Goal: Information Seeking & Learning: Learn about a topic

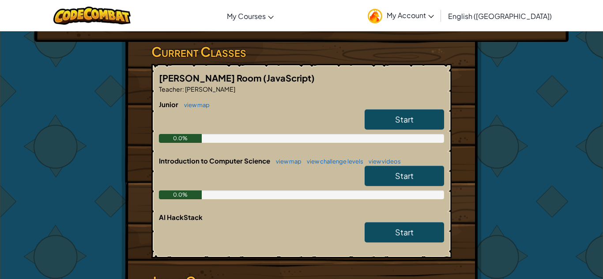
scroll to position [159, 0]
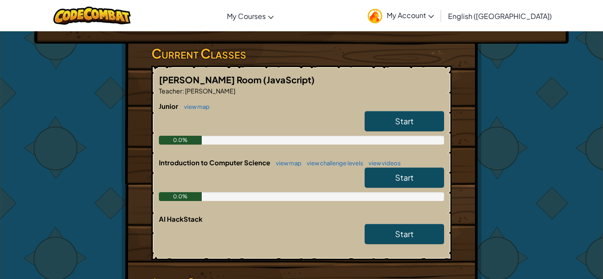
click at [431, 124] on link "Start" at bounding box center [404, 121] width 79 height 20
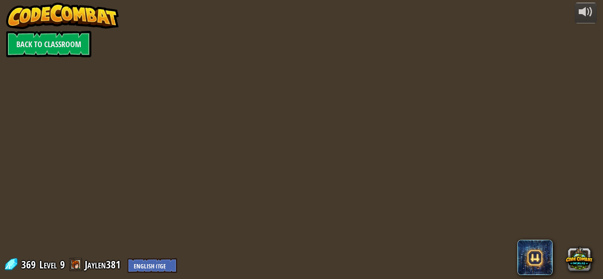
click at [431, 124] on div at bounding box center [301, 139] width 403 height 279
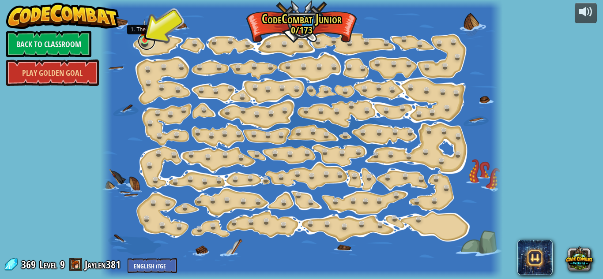
click at [146, 42] on link at bounding box center [147, 42] width 18 height 18
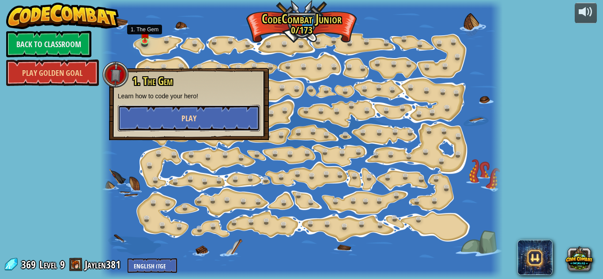
click at [193, 118] on span "Play" at bounding box center [188, 118] width 15 height 11
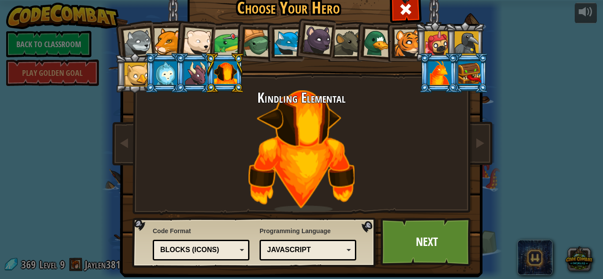
click at [449, 67] on div at bounding box center [439, 73] width 23 height 24
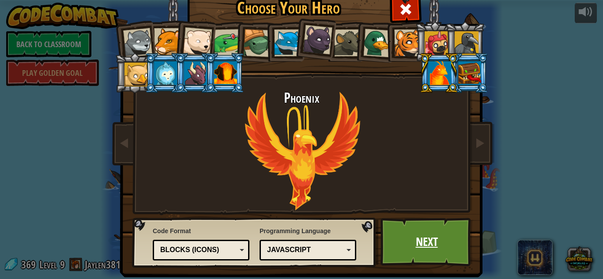
click at [384, 245] on link "Next" at bounding box center [427, 242] width 92 height 49
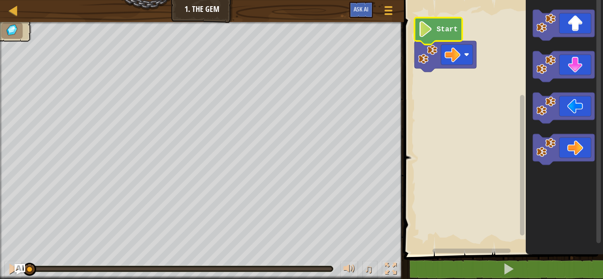
click at [448, 26] on text "Start" at bounding box center [447, 30] width 21 height 8
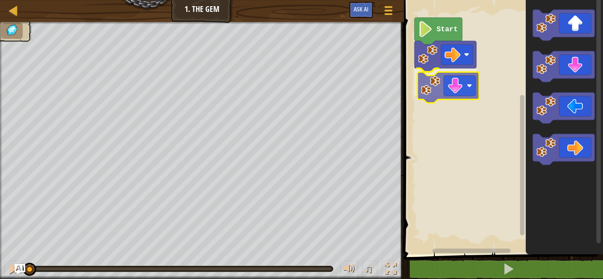
click at [458, 93] on div "Start" at bounding box center [502, 125] width 202 height 259
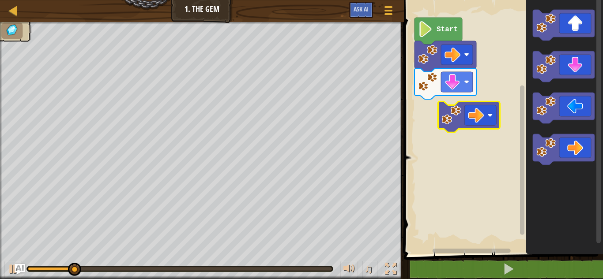
click at [476, 128] on div "Start" at bounding box center [502, 125] width 202 height 259
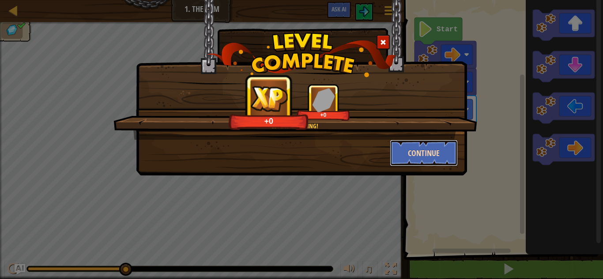
click at [446, 156] on button "Continue" at bounding box center [424, 153] width 68 height 26
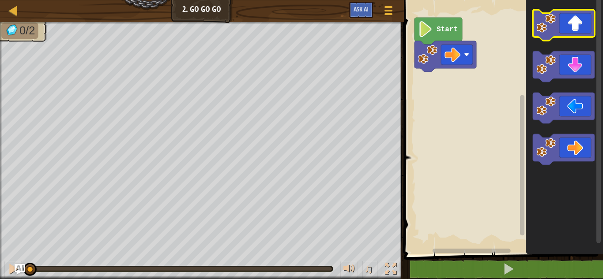
click at [564, 28] on icon "Blockly Workspace" at bounding box center [564, 25] width 62 height 31
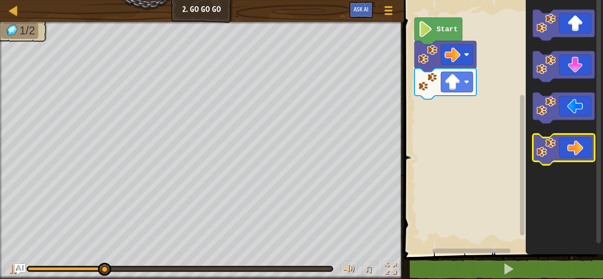
click at [548, 154] on image "Blockly Workspace" at bounding box center [545, 147] width 19 height 19
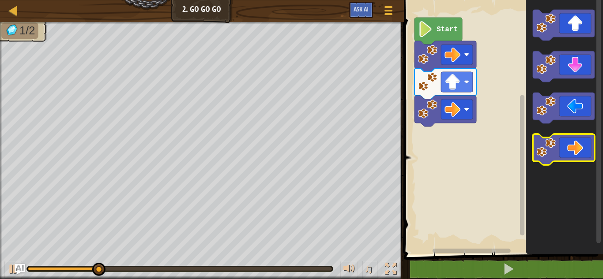
click at [548, 154] on image "Blockly Workspace" at bounding box center [545, 147] width 19 height 19
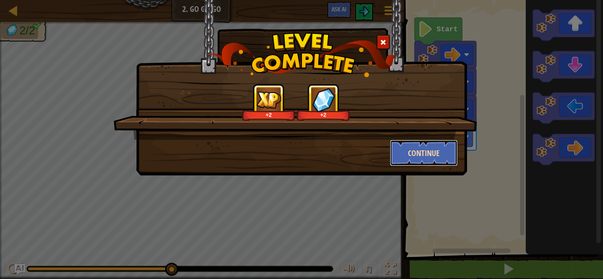
click at [433, 160] on button "Continue" at bounding box center [424, 153] width 68 height 26
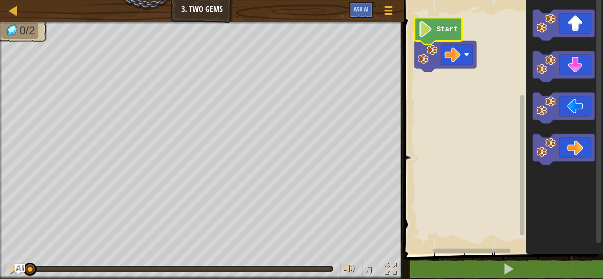
click at [444, 24] on icon "Blockly Workspace" at bounding box center [439, 31] width 48 height 27
click at [192, 168] on div "Map Junior 3. Two Gems Game Menu Ask AI 1 ההההההההההההההההההההההההההההההההההההה…" at bounding box center [301, 139] width 603 height 279
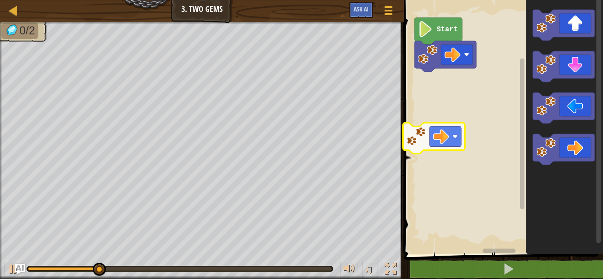
click at [412, 137] on div "Start" at bounding box center [502, 125] width 202 height 259
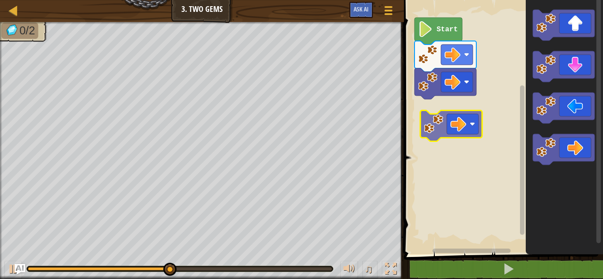
click at [430, 105] on div "Start" at bounding box center [502, 125] width 202 height 259
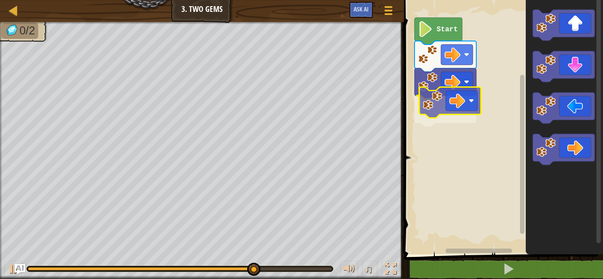
click at [450, 104] on div "Start" at bounding box center [502, 125] width 202 height 259
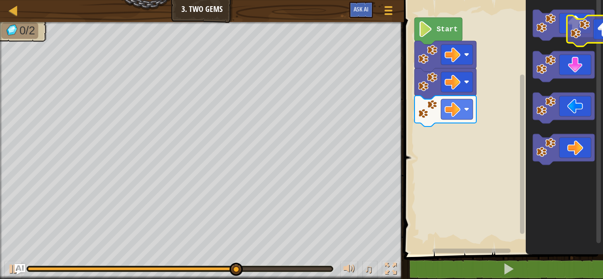
click at [603, 32] on icon "Blockly Workspace" at bounding box center [564, 125] width 77 height 259
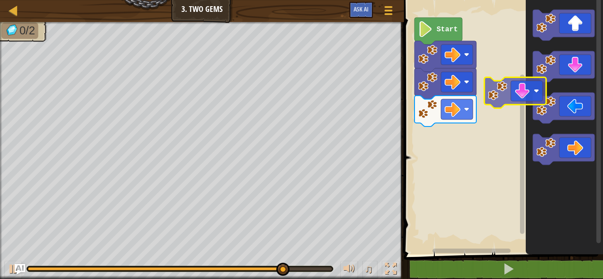
click at [514, 102] on div "Start" at bounding box center [502, 125] width 202 height 259
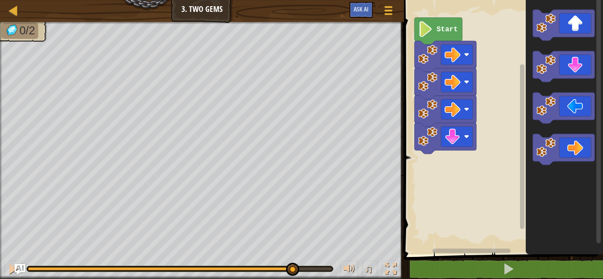
click at [514, 102] on rect "Blockly Workspace" at bounding box center [502, 125] width 202 height 259
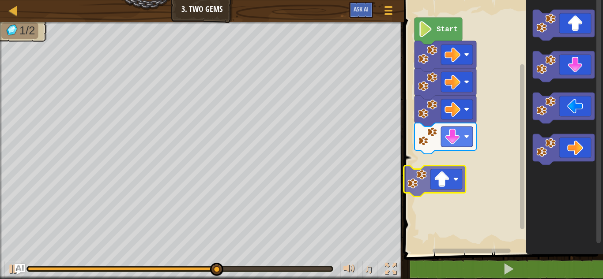
click at [450, 173] on div "Start" at bounding box center [502, 125] width 202 height 259
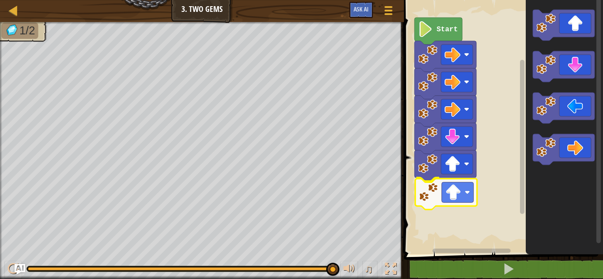
click at [466, 193] on div "Start" at bounding box center [502, 125] width 202 height 259
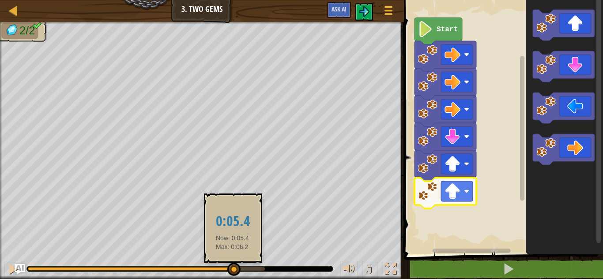
drag, startPoint x: 255, startPoint y: 266, endPoint x: 233, endPoint y: 265, distance: 22.5
click at [233, 265] on div at bounding box center [233, 269] width 13 height 13
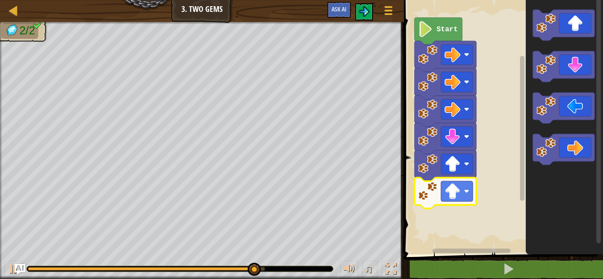
click at [233, 265] on div "♫" at bounding box center [202, 267] width 404 height 26
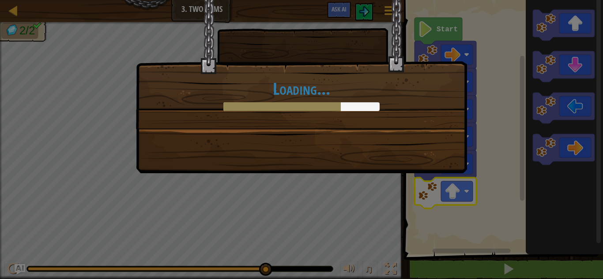
click at [268, 270] on div "Loading..." at bounding box center [301, 139] width 603 height 279
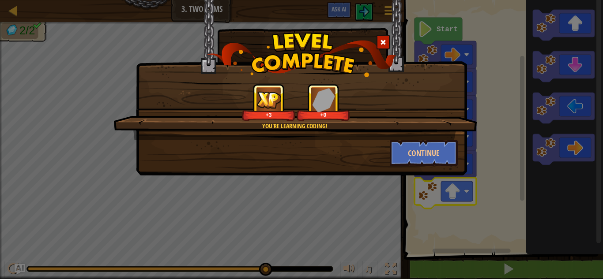
click at [381, 39] on span at bounding box center [383, 42] width 6 height 6
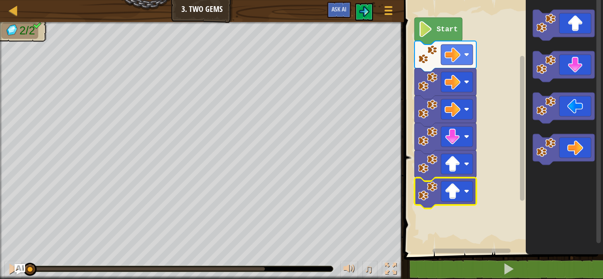
drag, startPoint x: 267, startPoint y: 265, endPoint x: 0, endPoint y: 288, distance: 267.6
click at [0, 0] on html "Map Junior 3. Two Gems Game Menu Ask AI 1 ההההההההההההההההההההההההההההההההההההה…" at bounding box center [301, 0] width 603 height 0
click at [9, 269] on div at bounding box center [13, 269] width 11 height 11
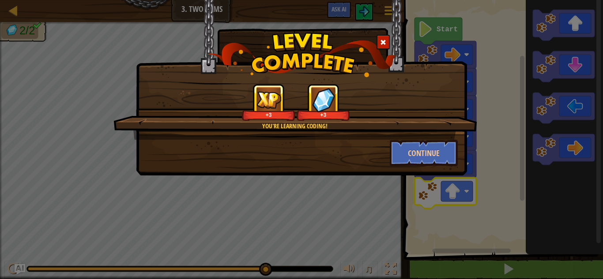
click at [317, 102] on img at bounding box center [323, 100] width 23 height 24
click at [382, 39] on span at bounding box center [383, 42] width 6 height 6
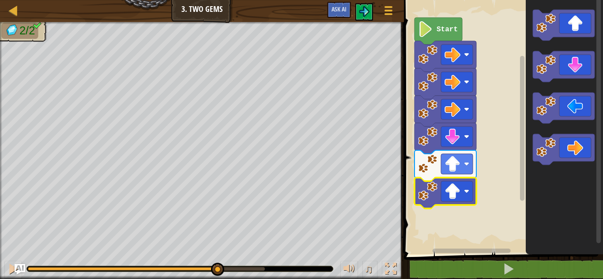
drag, startPoint x: 265, startPoint y: 267, endPoint x: 216, endPoint y: 256, distance: 50.6
click at [216, 256] on div "♫" at bounding box center [202, 267] width 404 height 26
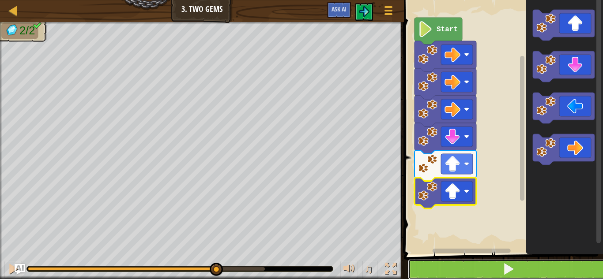
click at [462, 274] on button at bounding box center [509, 270] width 202 height 20
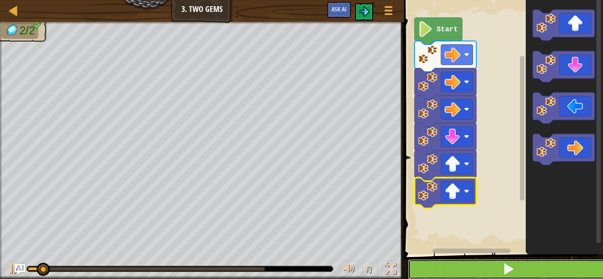
click at [462, 274] on button at bounding box center [509, 270] width 202 height 20
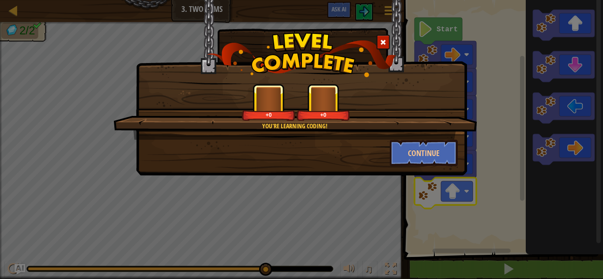
click at [322, 21] on div "You're learning coding! +0 +0 Continue" at bounding box center [301, 66] width 331 height 132
click at [393, 154] on button "Continue" at bounding box center [424, 153] width 68 height 26
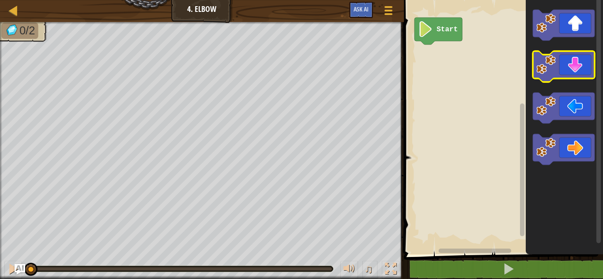
click at [558, 72] on icon "Blockly Workspace" at bounding box center [564, 66] width 62 height 31
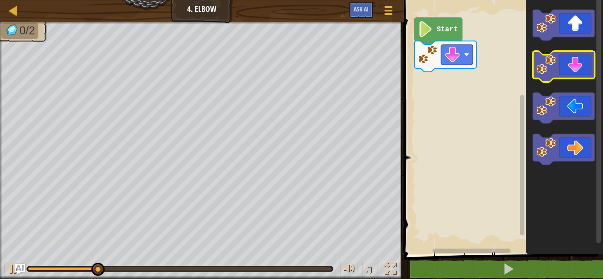
click at [566, 57] on icon "Blockly Workspace" at bounding box center [564, 66] width 62 height 31
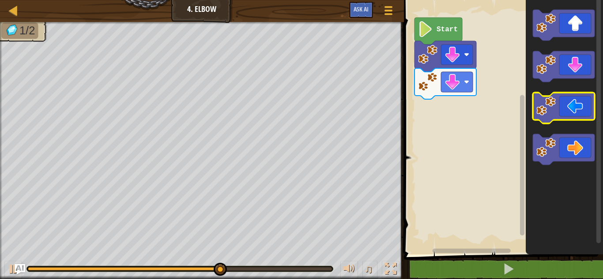
click at [575, 111] on icon "Blockly Workspace" at bounding box center [564, 108] width 62 height 31
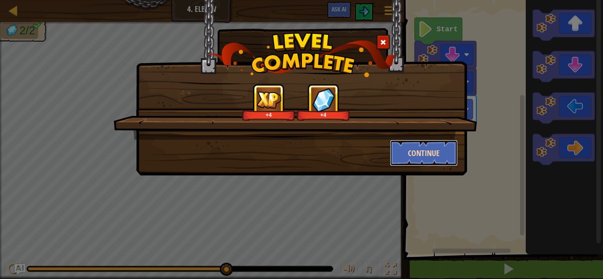
click at [421, 149] on button "Continue" at bounding box center [424, 153] width 68 height 26
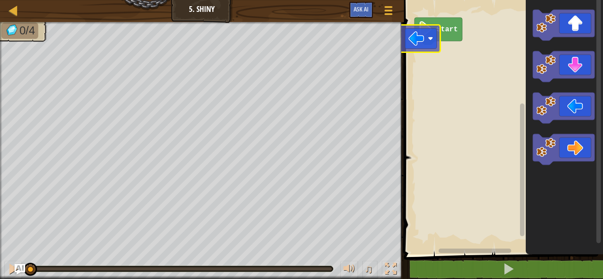
click at [412, 42] on div "Start" at bounding box center [502, 125] width 202 height 259
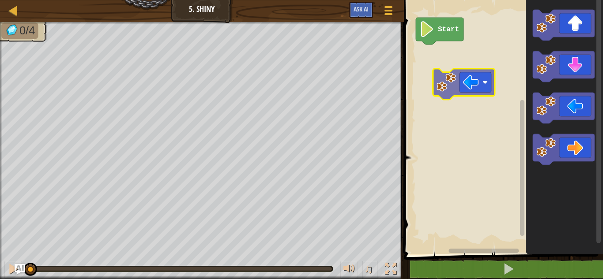
click at [479, 86] on div "Start" at bounding box center [502, 125] width 202 height 259
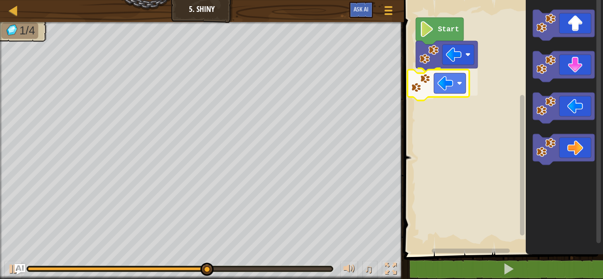
click at [440, 74] on div "Start" at bounding box center [502, 125] width 202 height 259
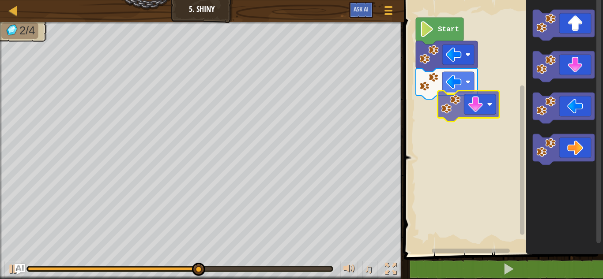
click at [482, 96] on div "Start" at bounding box center [502, 125] width 202 height 259
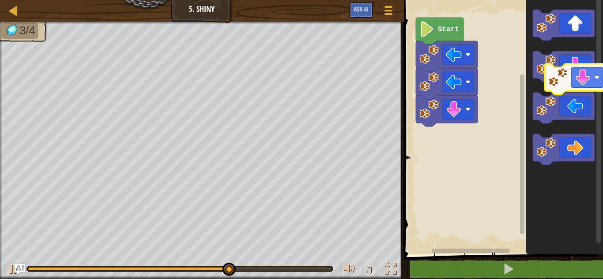
click at [600, 87] on div "Start" at bounding box center [502, 125] width 202 height 259
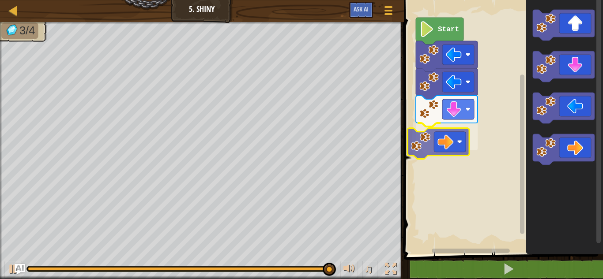
click at [465, 134] on div "Start" at bounding box center [502, 125] width 202 height 259
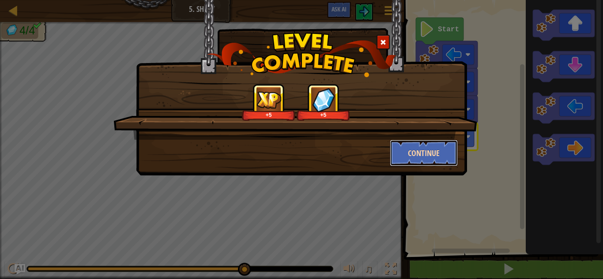
click at [452, 144] on button "Continue" at bounding box center [424, 153] width 68 height 26
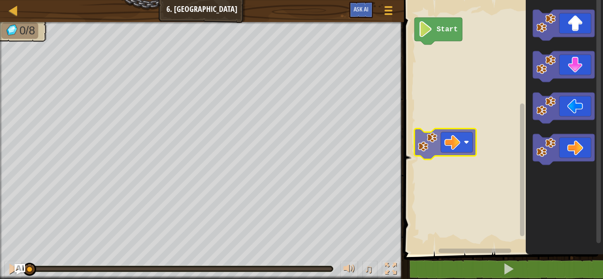
click at [460, 114] on div "Start" at bounding box center [502, 125] width 202 height 259
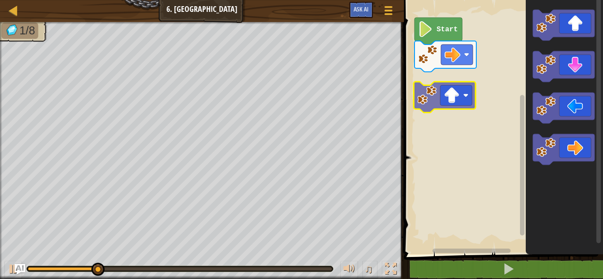
click at [459, 103] on div "Start" at bounding box center [502, 125] width 202 height 259
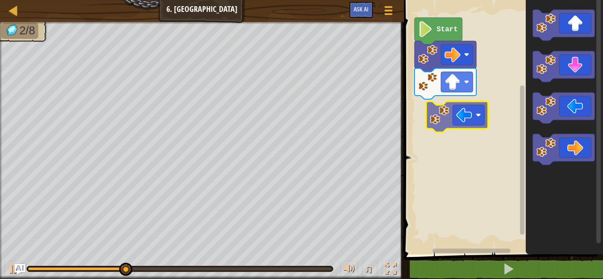
click at [470, 116] on div "Start" at bounding box center [502, 125] width 202 height 259
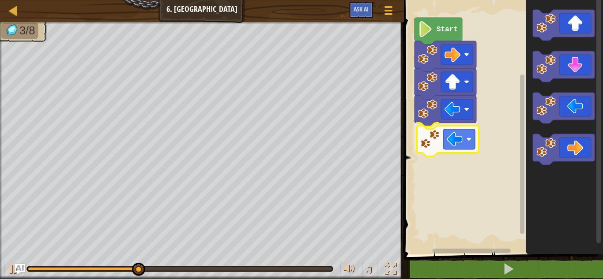
click at [462, 145] on div "Start" at bounding box center [502, 125] width 202 height 259
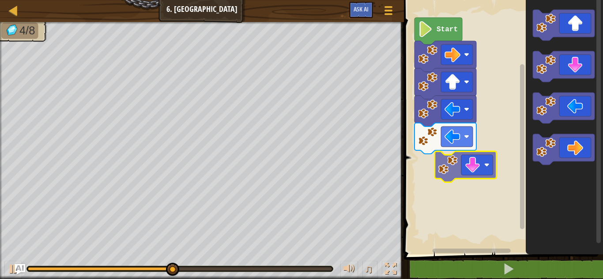
click at [480, 156] on div "Start" at bounding box center [502, 125] width 202 height 259
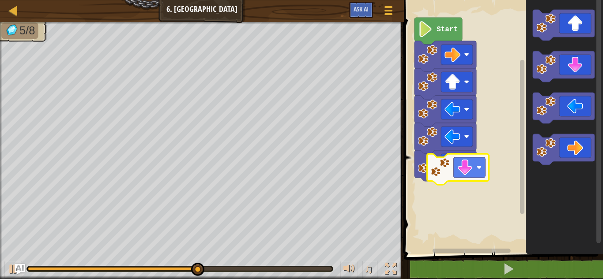
click at [482, 166] on div "Start" at bounding box center [502, 125] width 202 height 259
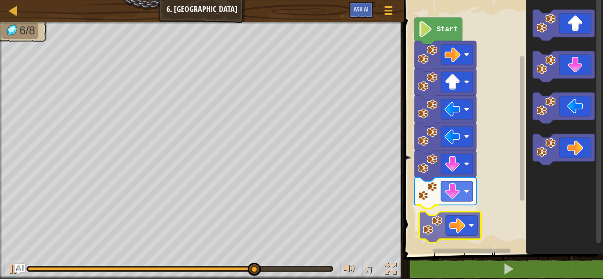
click at [457, 222] on div "Start" at bounding box center [502, 125] width 202 height 259
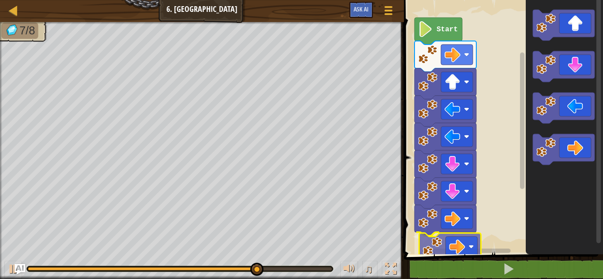
click at [474, 237] on div "Start" at bounding box center [502, 125] width 202 height 259
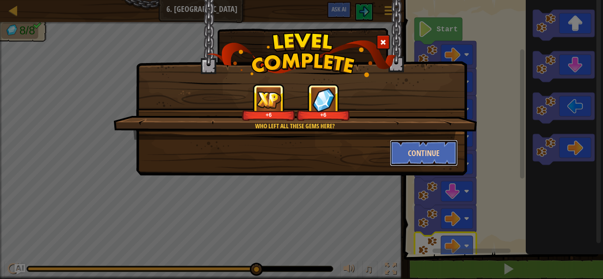
click at [402, 148] on button "Continue" at bounding box center [424, 153] width 68 height 26
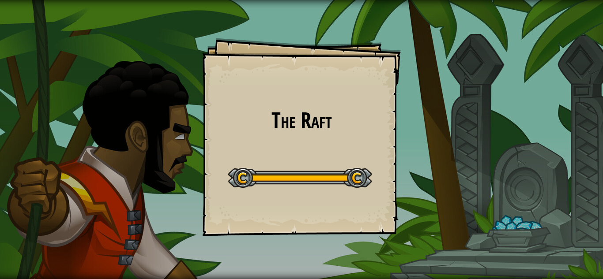
click at [159, 19] on div "Map Junior 7. The Raft Game Menu Ask AI" at bounding box center [170, 11] width 341 height 22
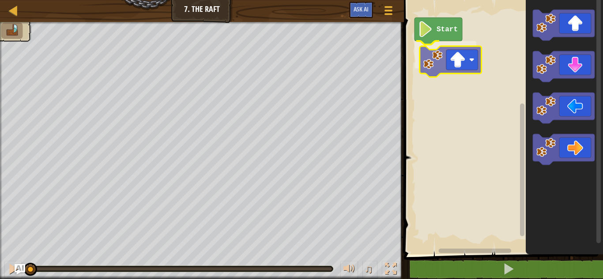
click at [473, 57] on div "Start" at bounding box center [502, 125] width 202 height 259
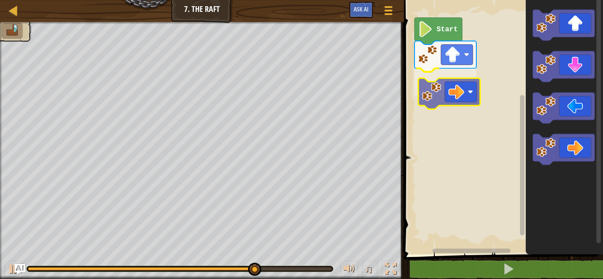
click at [460, 92] on div "Start" at bounding box center [502, 125] width 202 height 259
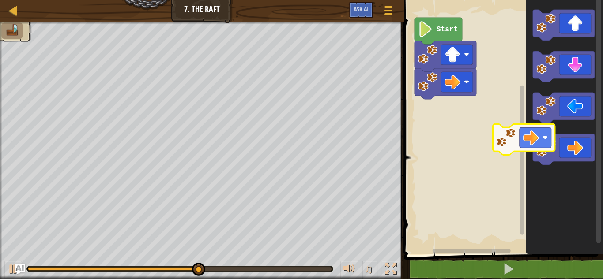
click at [520, 141] on div "Start" at bounding box center [502, 125] width 202 height 259
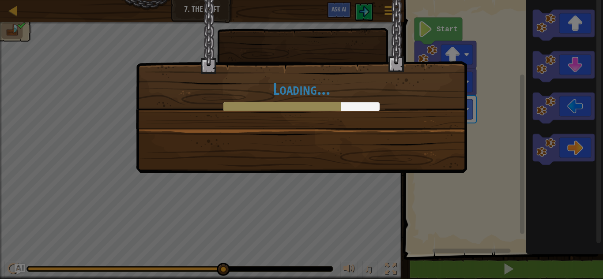
click at [383, 128] on div "Loading..." at bounding box center [301, 64] width 330 height 129
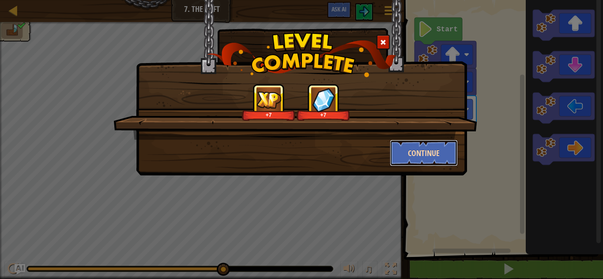
click at [398, 150] on button "Continue" at bounding box center [424, 153] width 68 height 26
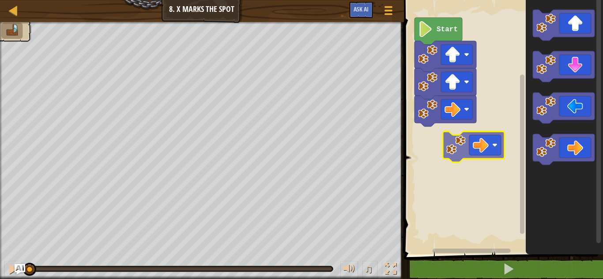
click at [482, 140] on div "Start" at bounding box center [502, 125] width 202 height 259
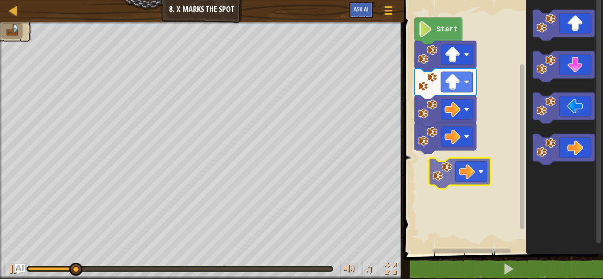
click at [485, 169] on div "Start" at bounding box center [502, 125] width 202 height 259
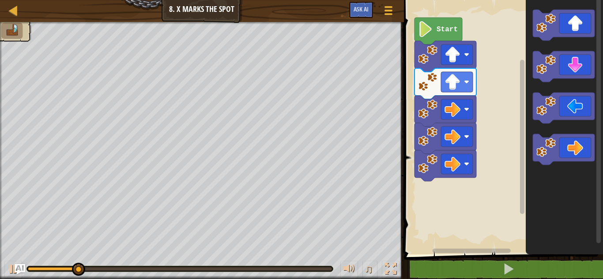
click at [485, 169] on rect "Blockly Workspace" at bounding box center [502, 125] width 202 height 259
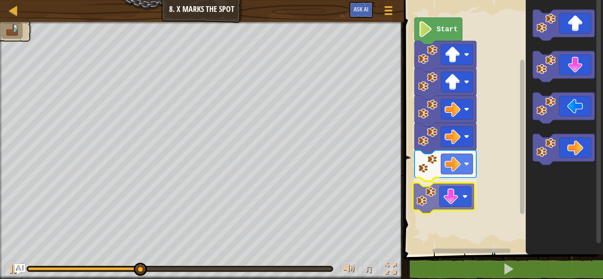
click at [472, 201] on div "Start" at bounding box center [502, 125] width 202 height 259
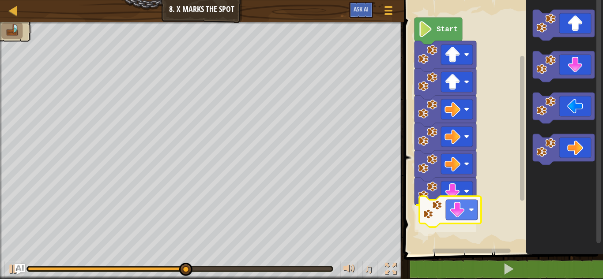
click at [454, 209] on div "Start" at bounding box center [502, 125] width 202 height 259
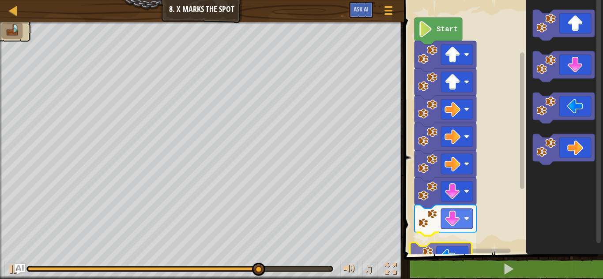
click at [465, 249] on div "Start" at bounding box center [502, 125] width 202 height 259
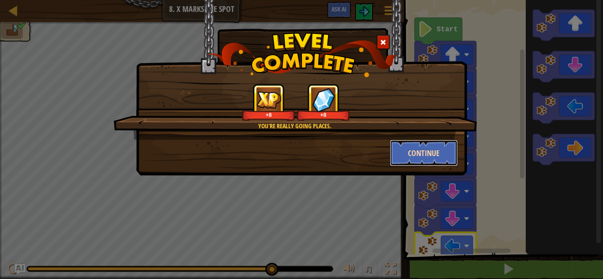
click at [434, 152] on button "Continue" at bounding box center [424, 153] width 68 height 26
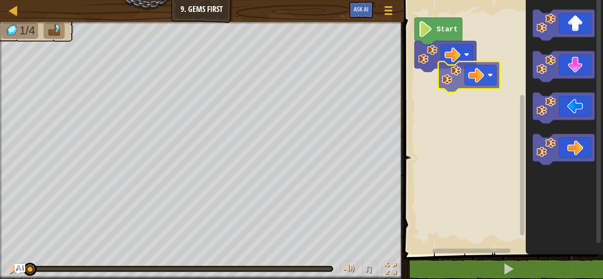
click at [442, 79] on div "Start" at bounding box center [502, 125] width 202 height 259
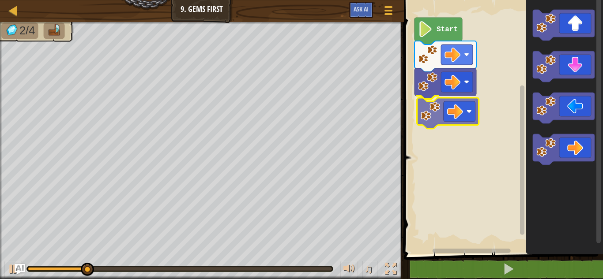
click at [469, 111] on div "Start" at bounding box center [502, 125] width 202 height 259
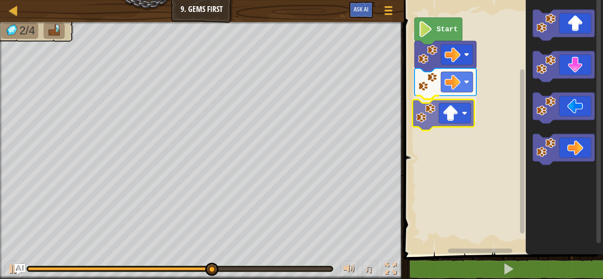
click at [451, 128] on div "Start" at bounding box center [502, 125] width 202 height 259
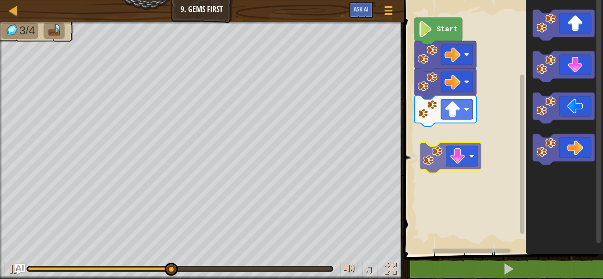
click at [458, 152] on div "Start" at bounding box center [502, 125] width 202 height 259
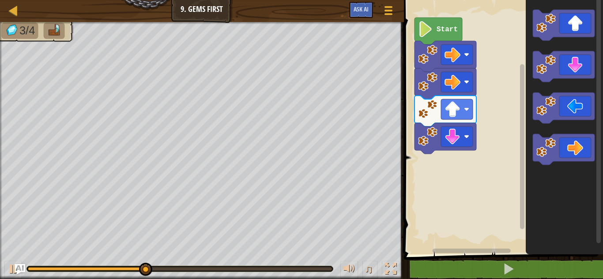
click at [458, 150] on g "Start" at bounding box center [502, 125] width 202 height 259
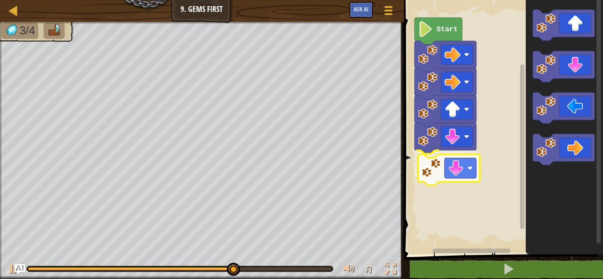
click at [469, 165] on div "Start" at bounding box center [502, 125] width 202 height 259
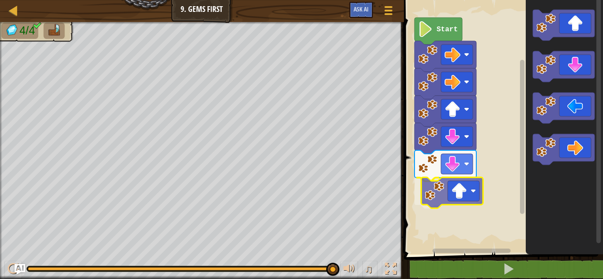
click at [463, 202] on div "Start" at bounding box center [502, 125] width 202 height 259
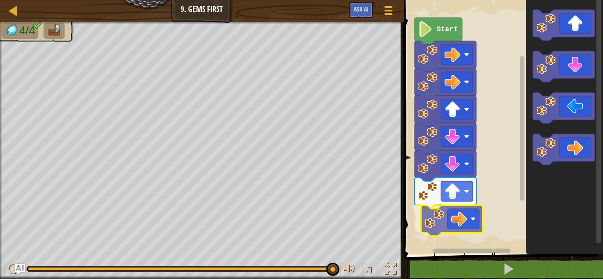
click at [450, 214] on div "Start" at bounding box center [502, 125] width 202 height 259
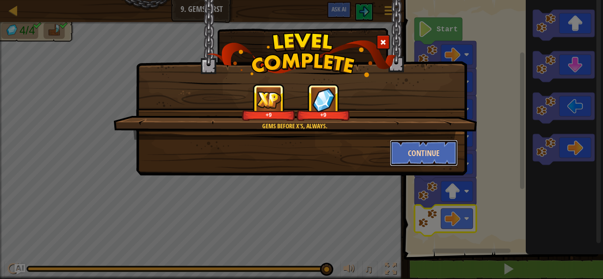
click at [432, 155] on button "Continue" at bounding box center [424, 153] width 68 height 26
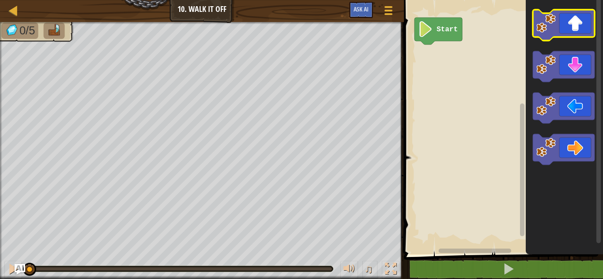
click at [573, 18] on icon "Blockly Workspace" at bounding box center [564, 25] width 62 height 31
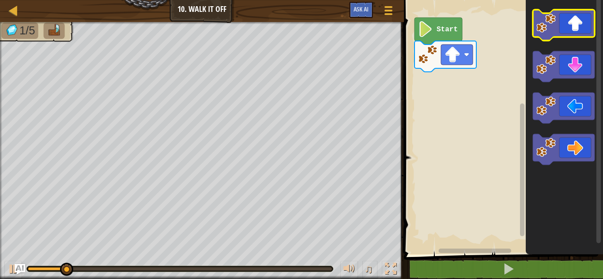
click at [563, 27] on icon "Blockly Workspace" at bounding box center [564, 25] width 62 height 31
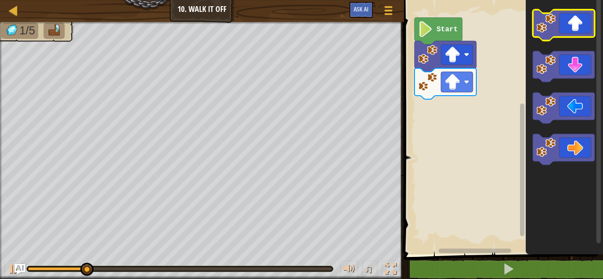
click at [563, 28] on icon "Blockly Workspace" at bounding box center [564, 25] width 62 height 31
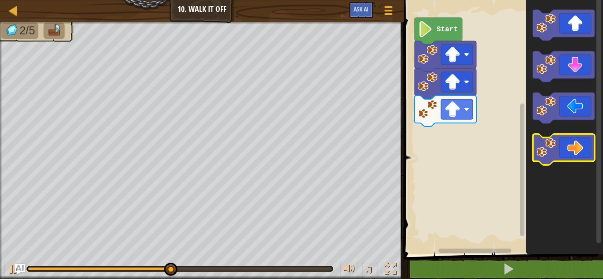
click at [571, 150] on icon "Blockly Workspace" at bounding box center [564, 149] width 62 height 31
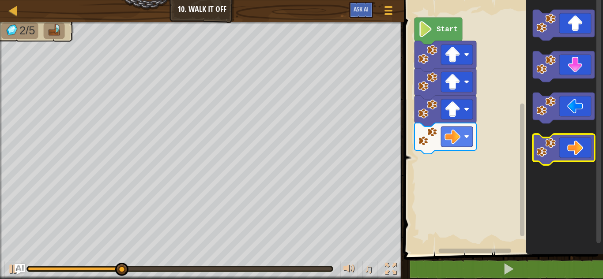
click at [571, 150] on icon "Blockly Workspace" at bounding box center [564, 149] width 62 height 31
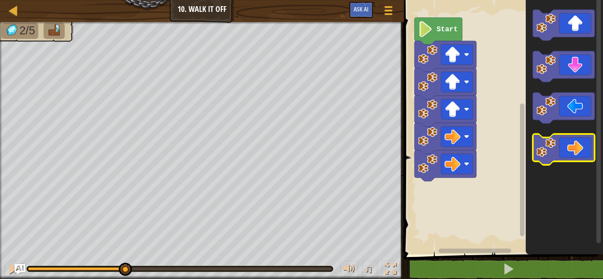
click at [571, 150] on icon "Blockly Workspace" at bounding box center [564, 149] width 62 height 31
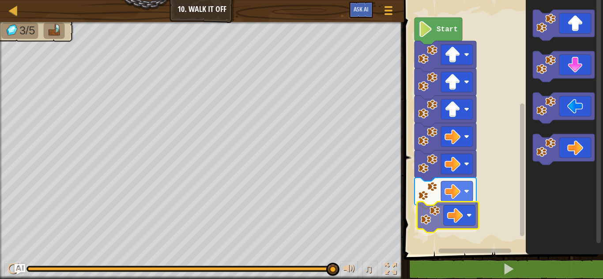
click at [458, 215] on div "Start" at bounding box center [502, 125] width 202 height 259
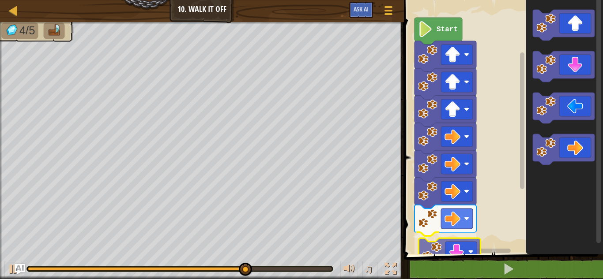
click at [467, 252] on div "Start" at bounding box center [502, 125] width 202 height 259
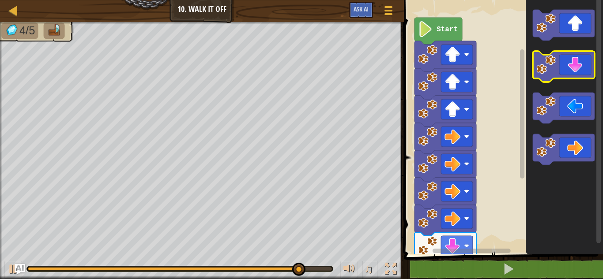
click at [579, 64] on icon "Blockly Workspace" at bounding box center [564, 66] width 62 height 31
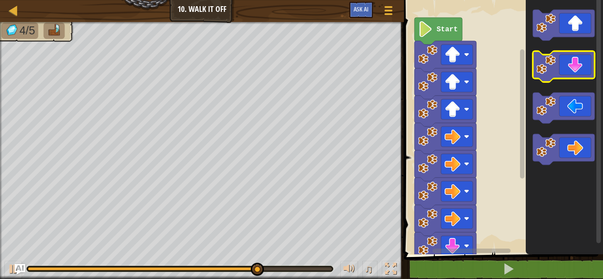
click at [579, 64] on icon "Blockly Workspace" at bounding box center [564, 66] width 62 height 31
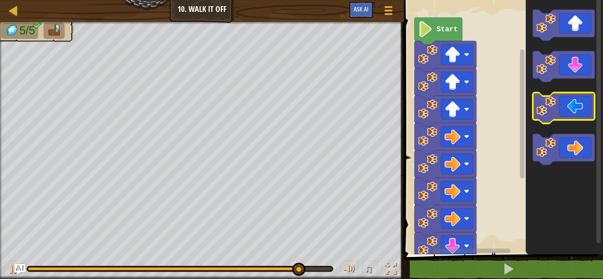
click at [565, 112] on icon "Blockly Workspace" at bounding box center [564, 108] width 62 height 31
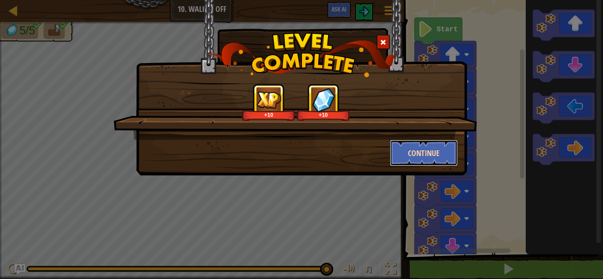
click at [426, 149] on button "Continue" at bounding box center [424, 153] width 68 height 26
